Goal: Obtain resource: Download file/media

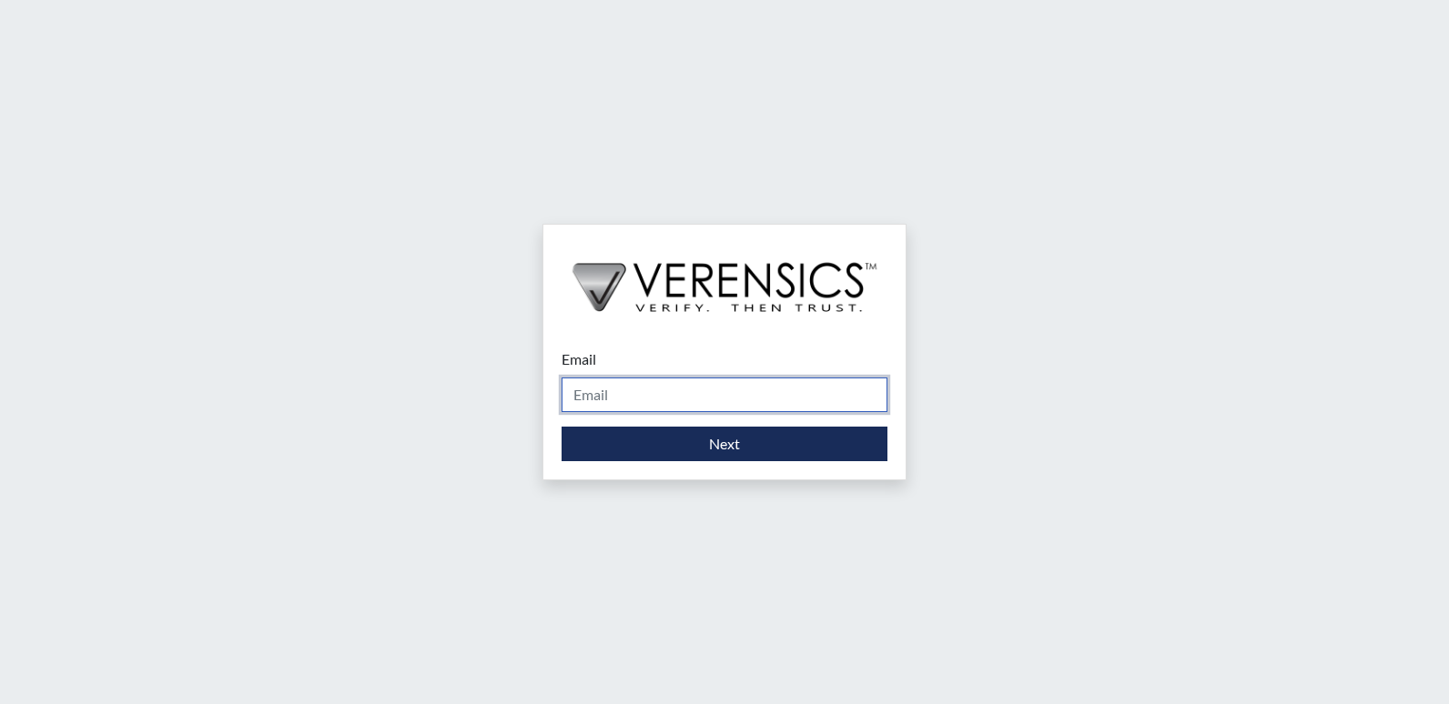
click at [656, 381] on input "Email" at bounding box center [724, 395] width 326 height 35
type input "[PERSON_NAME][EMAIL_ADDRESS][PERSON_NAME][DOMAIN_NAME]"
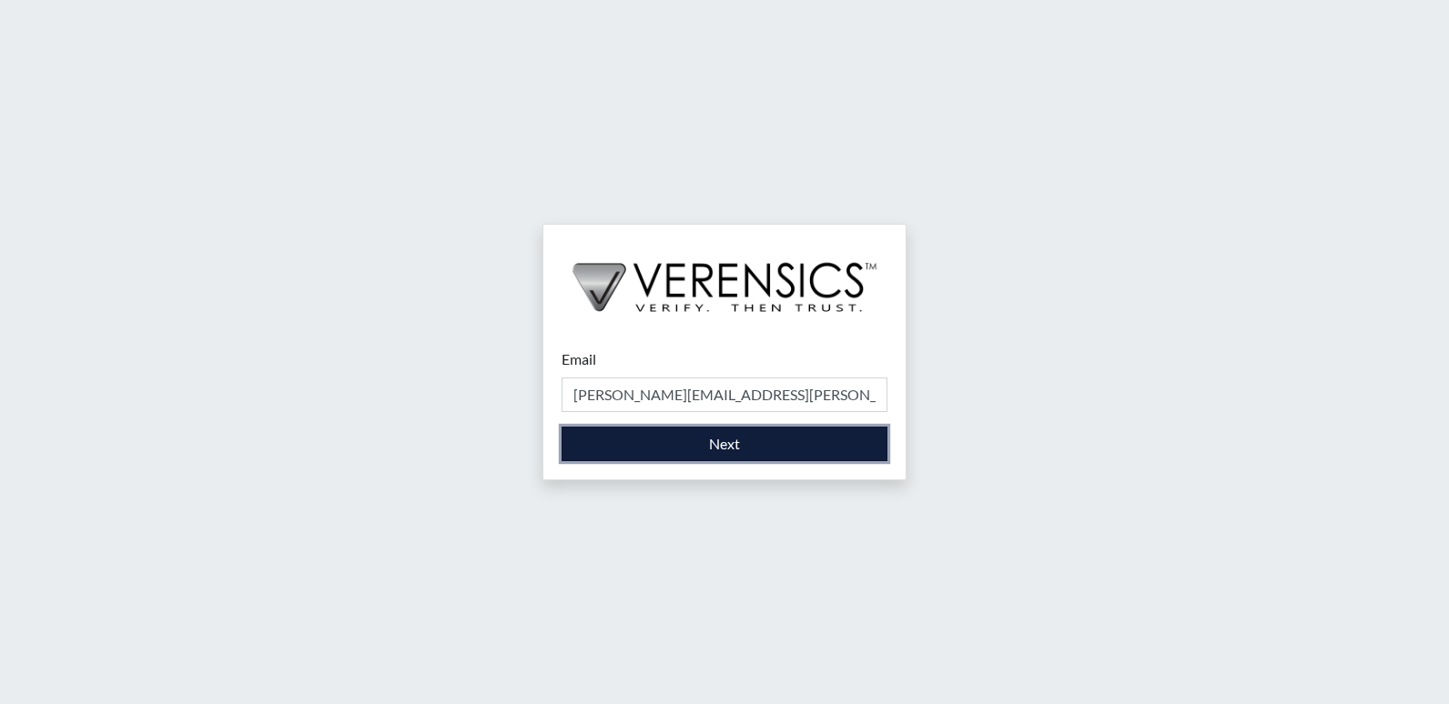
click at [648, 457] on button "Next" at bounding box center [724, 444] width 326 height 35
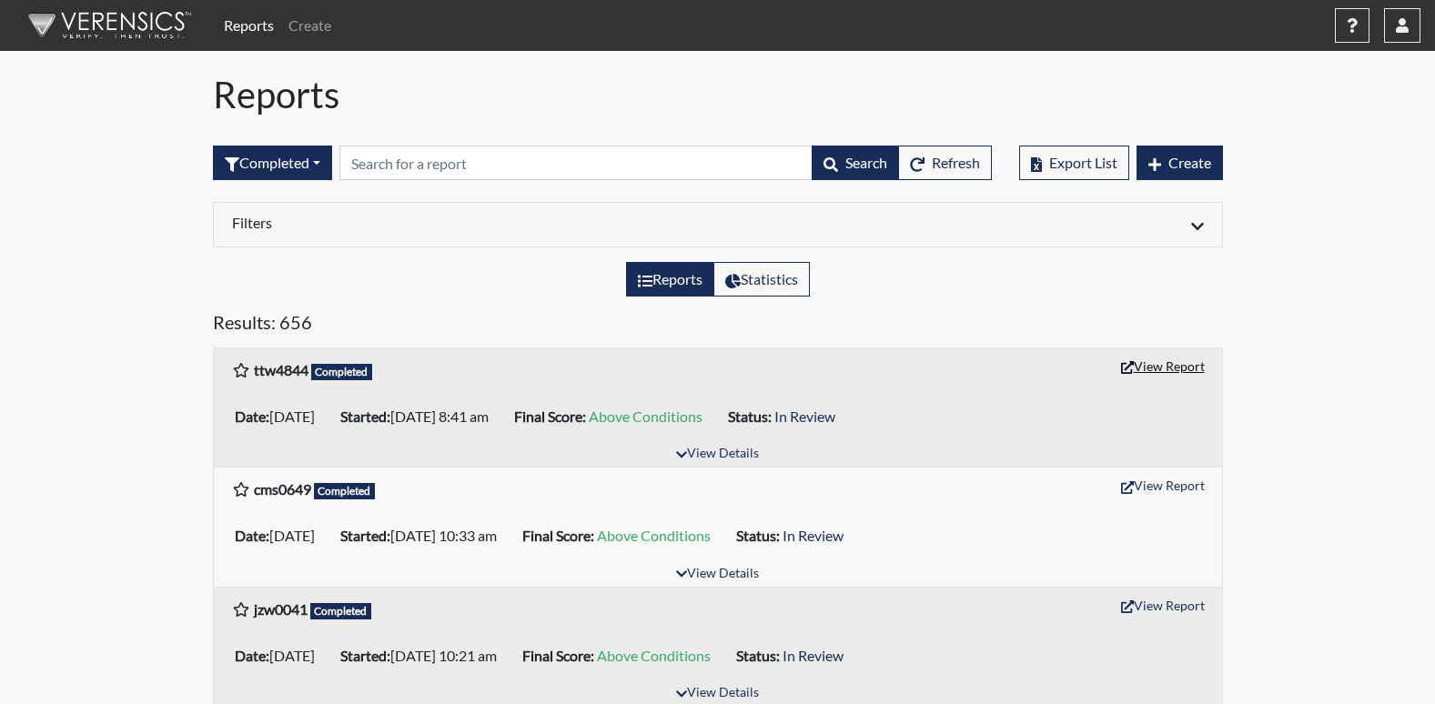
click at [1171, 365] on button "View Report" at bounding box center [1163, 366] width 100 height 28
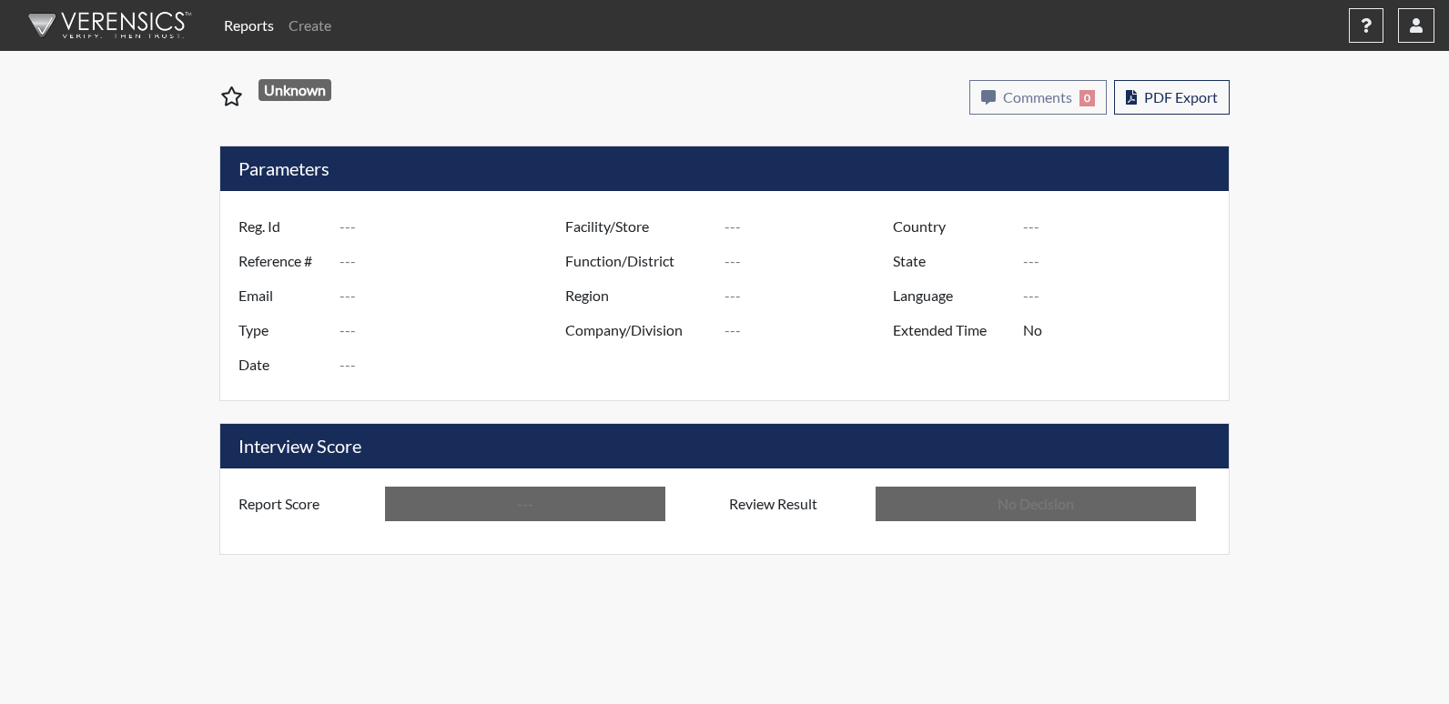
type input "ttw4844"
type input "51731"
type input "---"
type input "Corrections Pre-Employment"
type input "[DATE]"
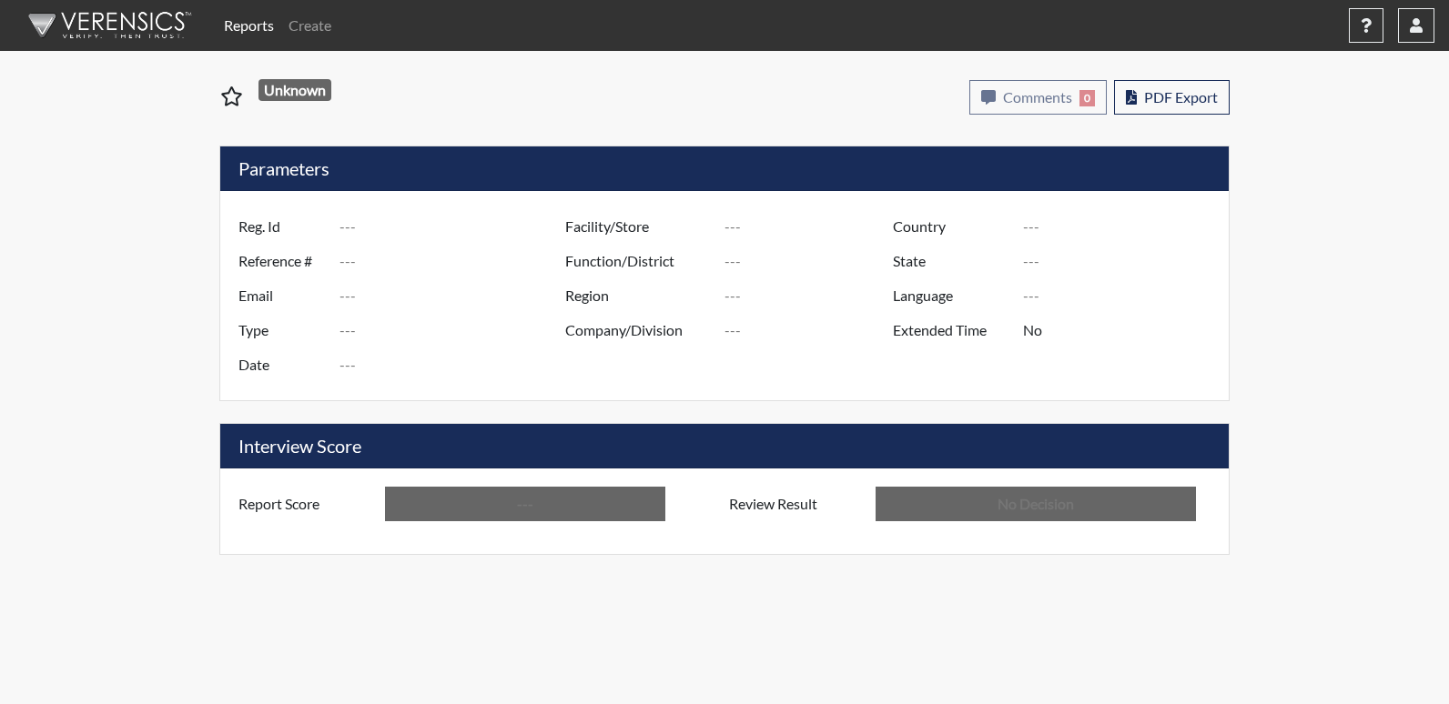
type input "[PERSON_NAME]"
type input "[GEOGRAPHIC_DATA]"
type input "[US_STATE]"
type input "English"
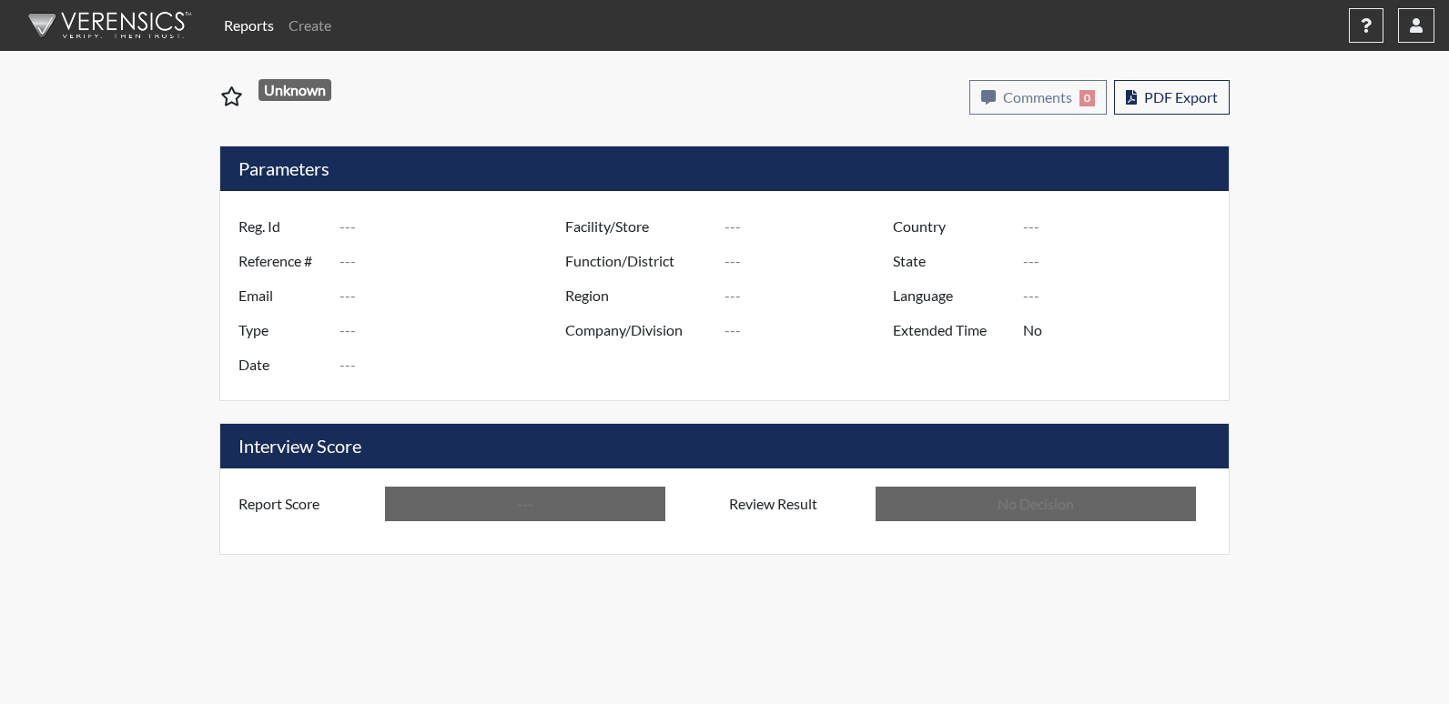
type input "Above Conditions"
type input "In Review"
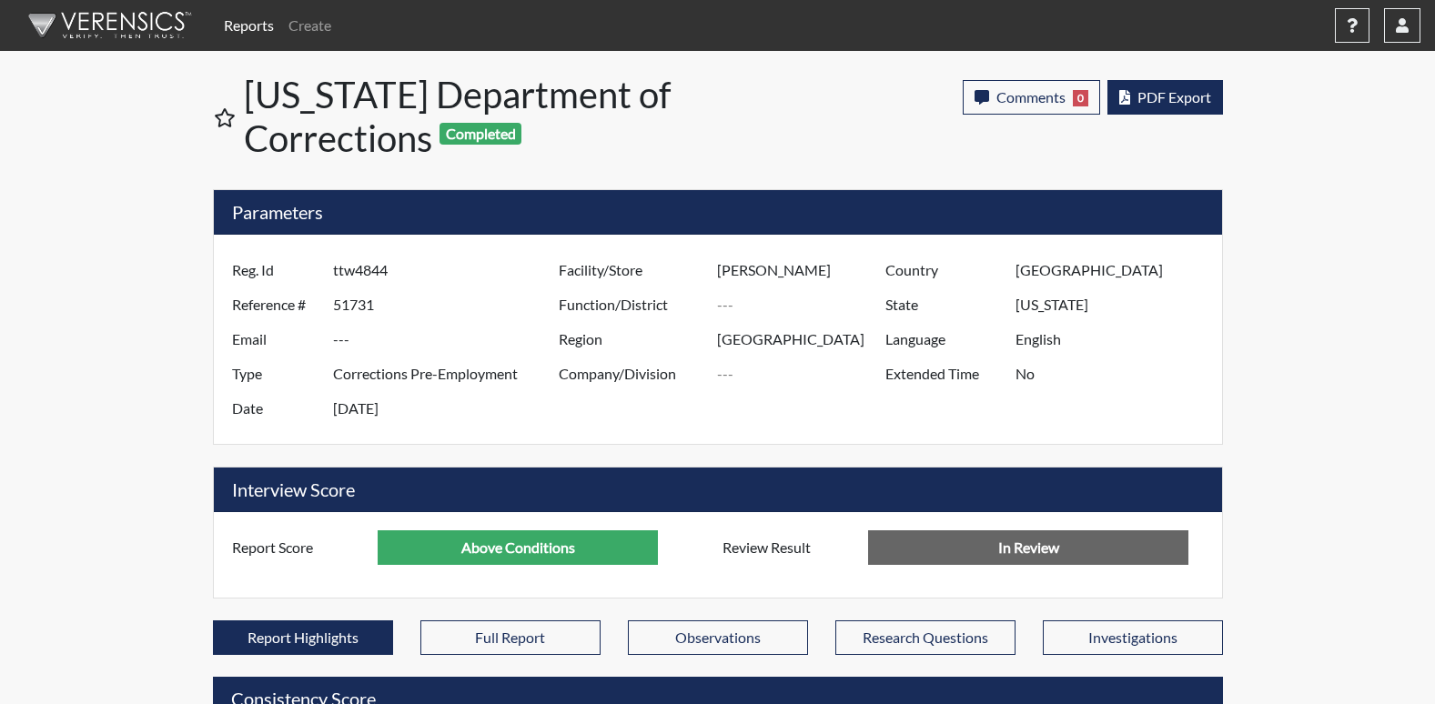
scroll to position [302, 756]
click at [1137, 103] on span "PDF Export" at bounding box center [1174, 96] width 74 height 17
